Goal: Check status: Check status

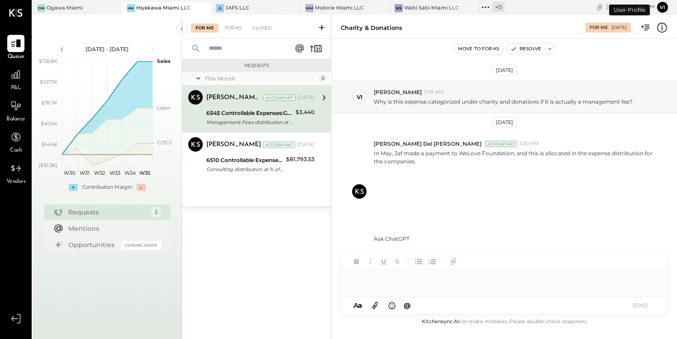
scroll to position [1, 0]
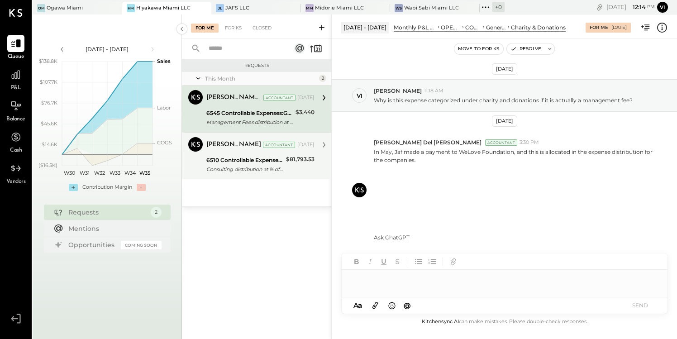
click at [264, 163] on div "6510 Controllable Expenses:General & Administrative Expenses:Consulting" at bounding box center [244, 160] width 77 height 9
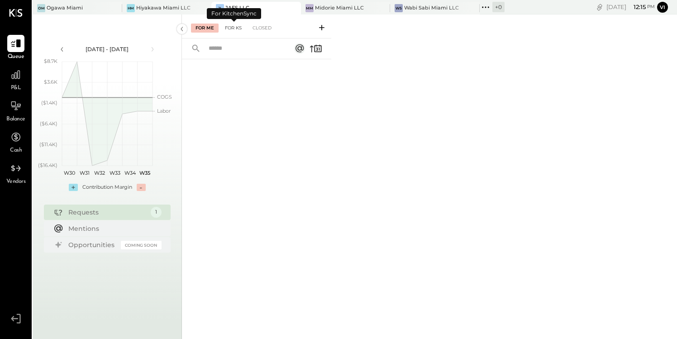
click at [236, 29] on div "For KS" at bounding box center [233, 28] width 26 height 9
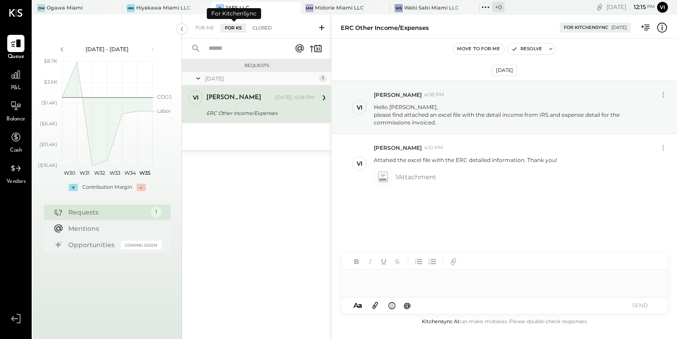
click at [264, 27] on div "Closed" at bounding box center [262, 28] width 28 height 9
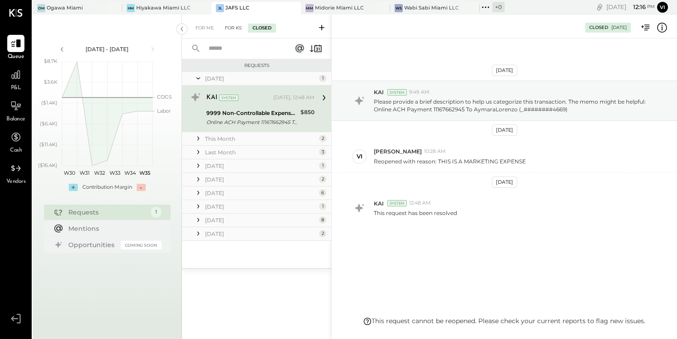
click at [233, 29] on div "For KS" at bounding box center [233, 28] width 26 height 9
